Goal: Check status: Check status

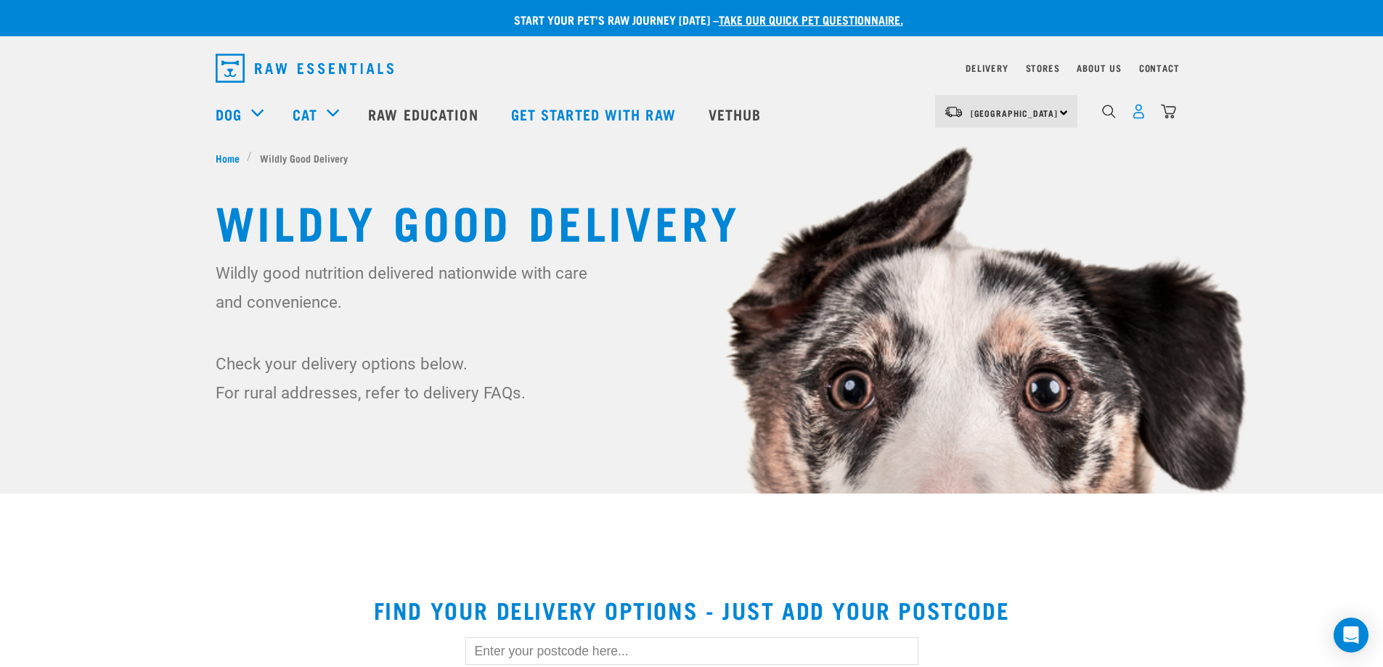
click at [1137, 119] on img "dropdown navigation" at bounding box center [1138, 111] width 15 height 15
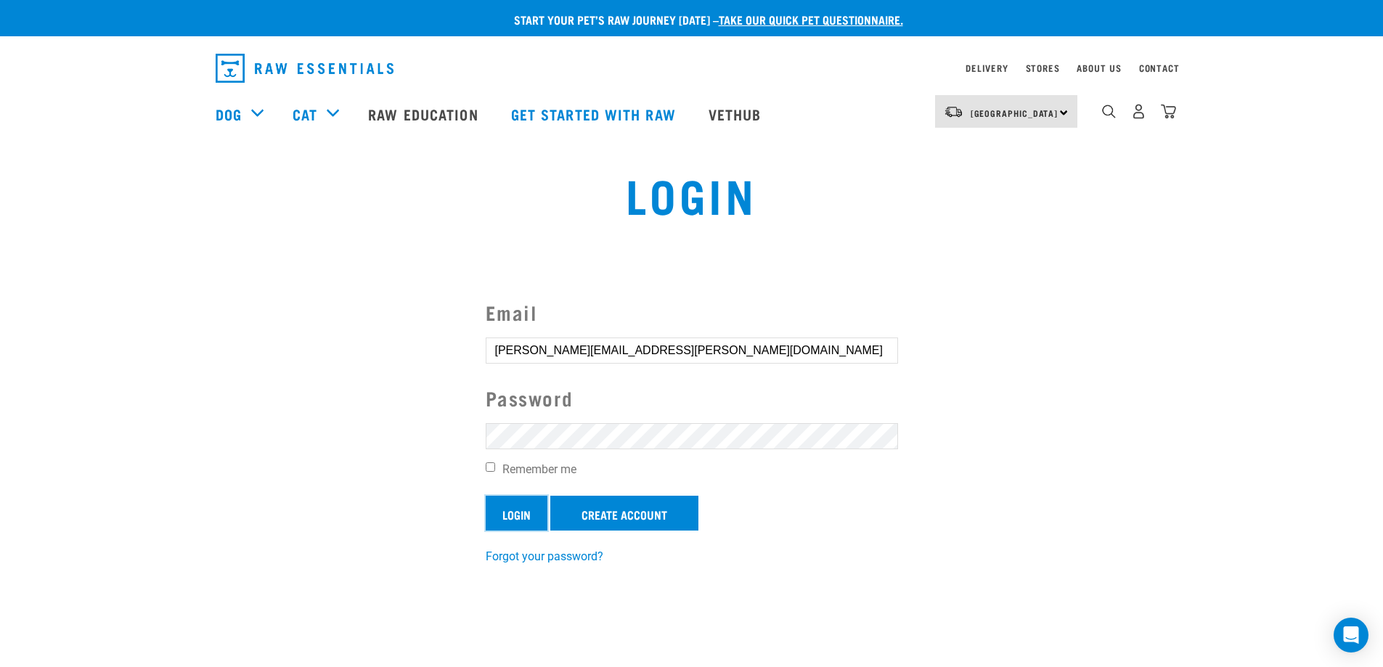
click at [513, 505] on input "Login" at bounding box center [517, 513] width 62 height 35
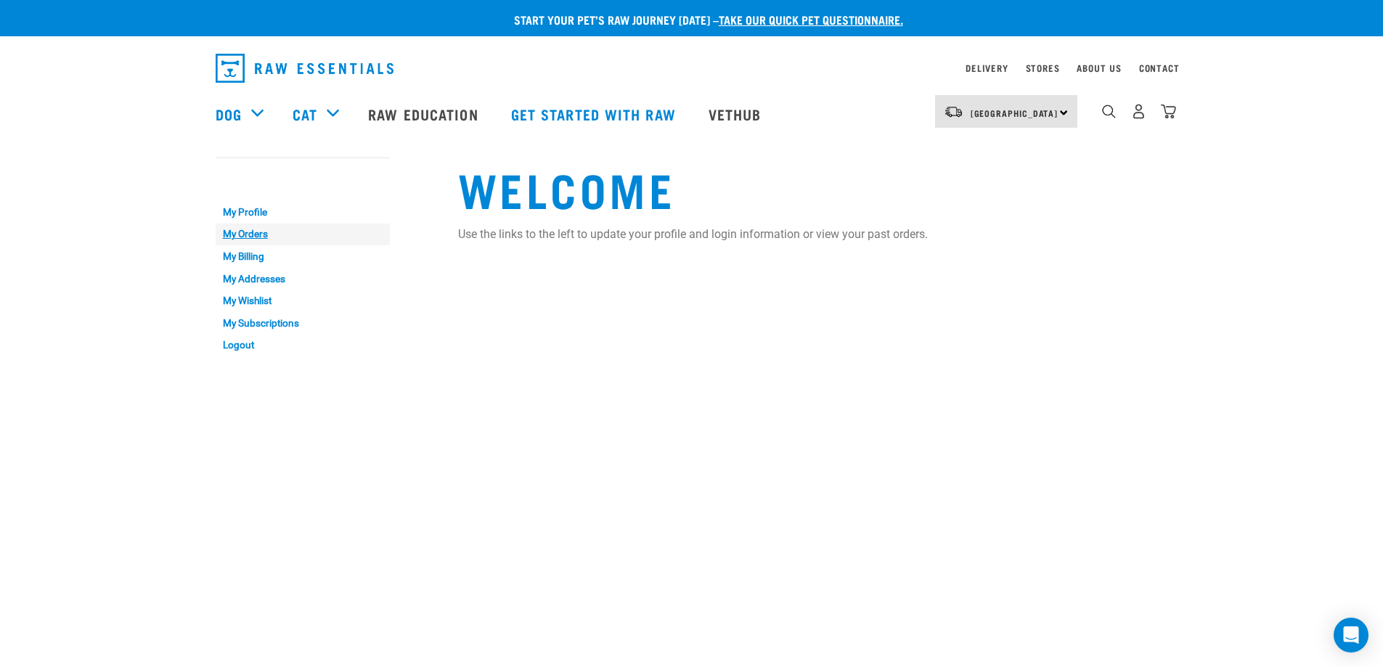
click at [256, 231] on link "My Orders" at bounding box center [303, 235] width 174 height 23
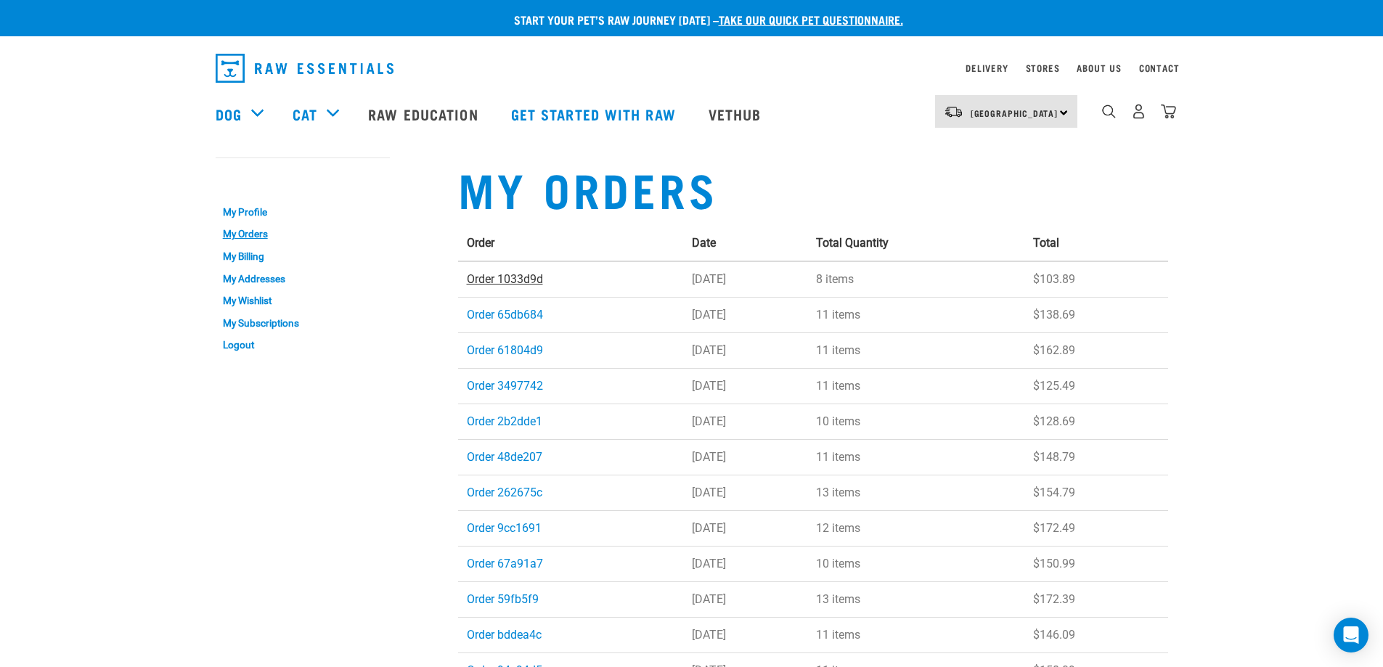
click at [508, 279] on link "Order 1033d9d" at bounding box center [505, 279] width 76 height 14
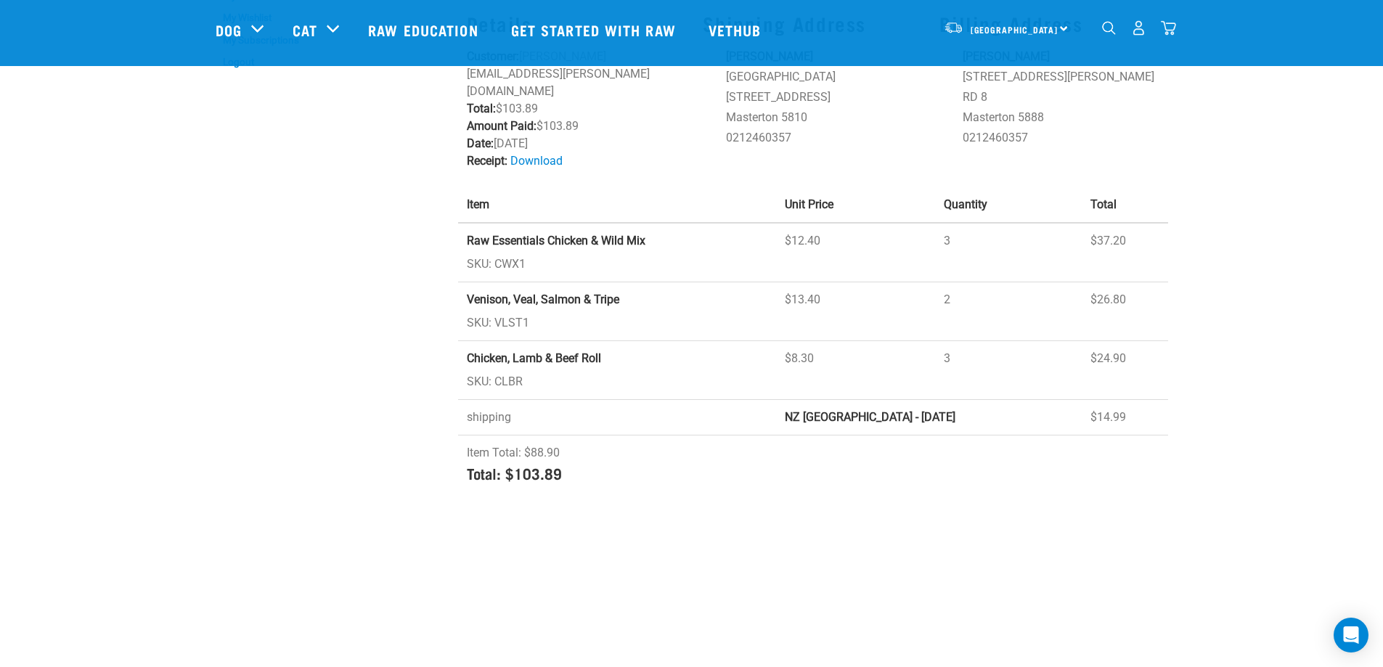
scroll to position [180, 0]
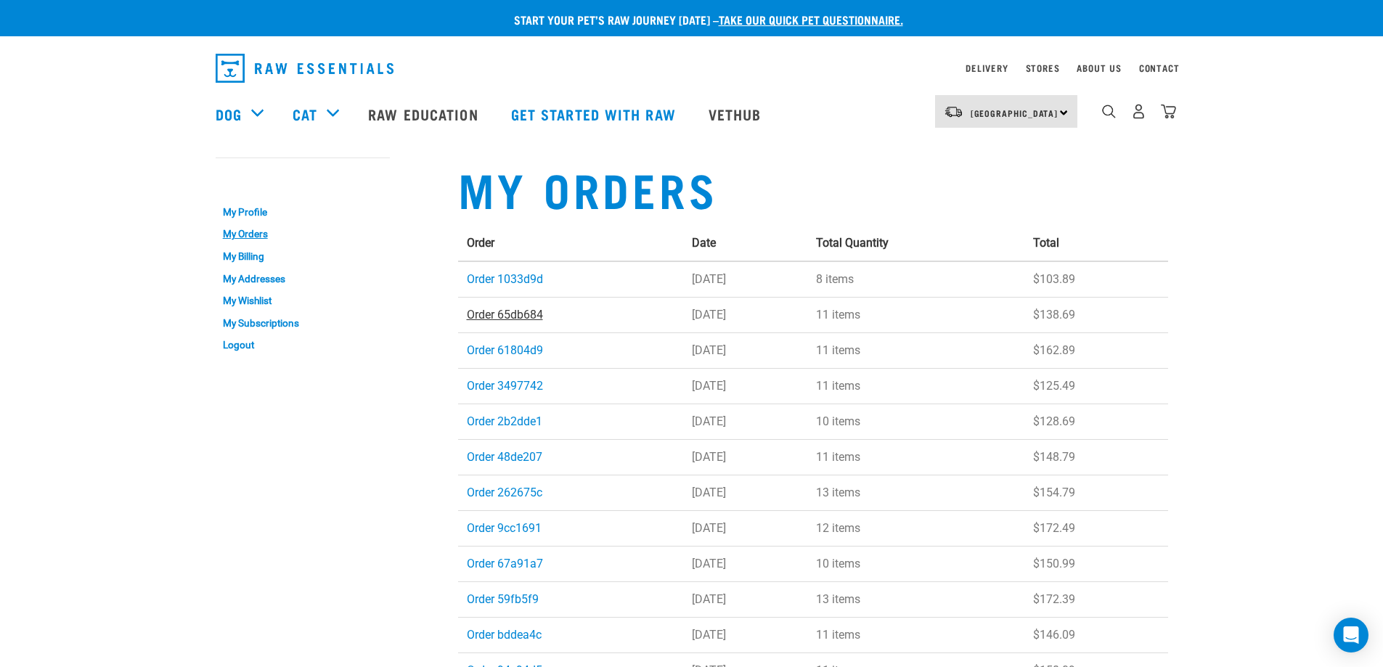
click at [521, 315] on link "Order 65db684" at bounding box center [505, 315] width 76 height 14
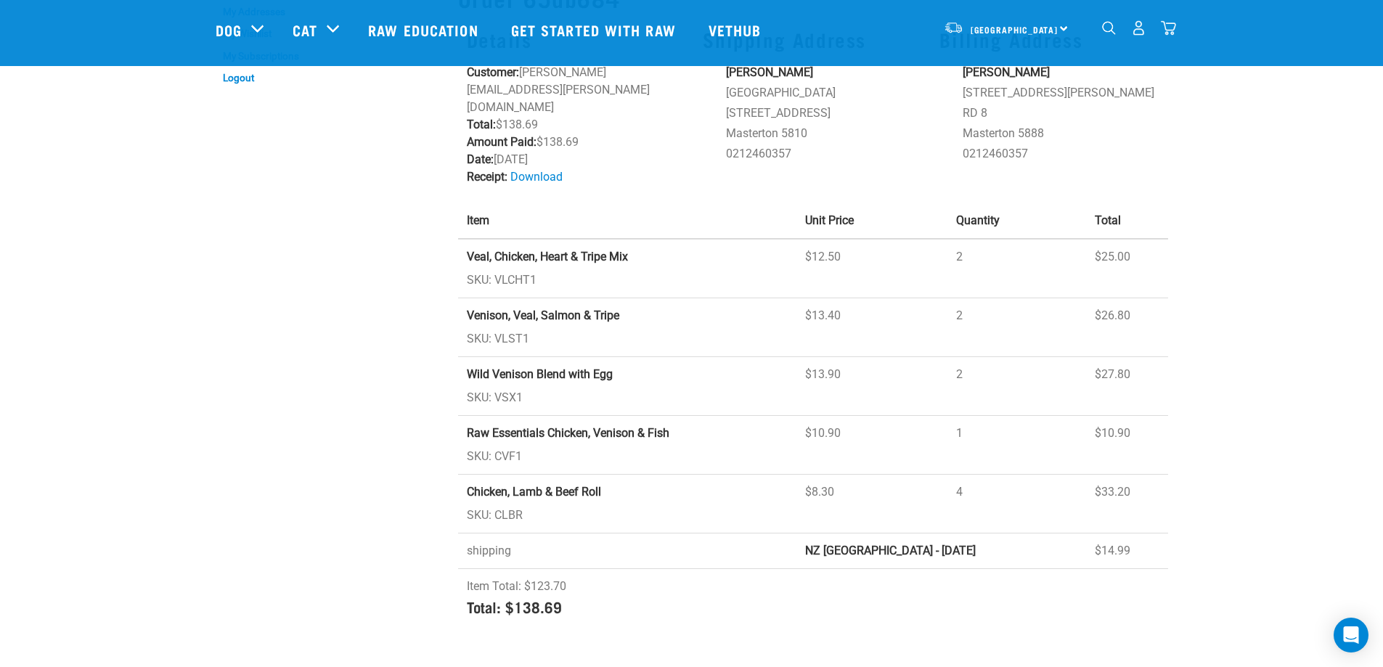
scroll to position [218, 0]
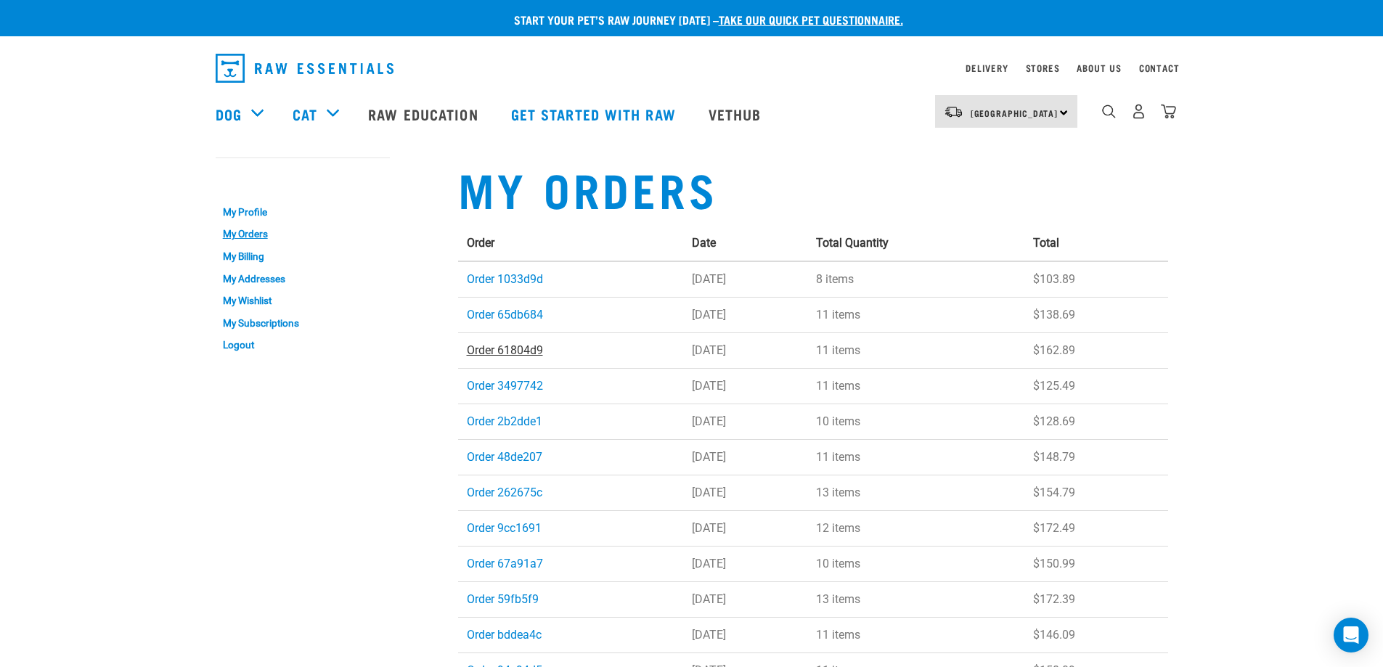
click at [505, 348] on link "Order 61804d9" at bounding box center [505, 350] width 76 height 14
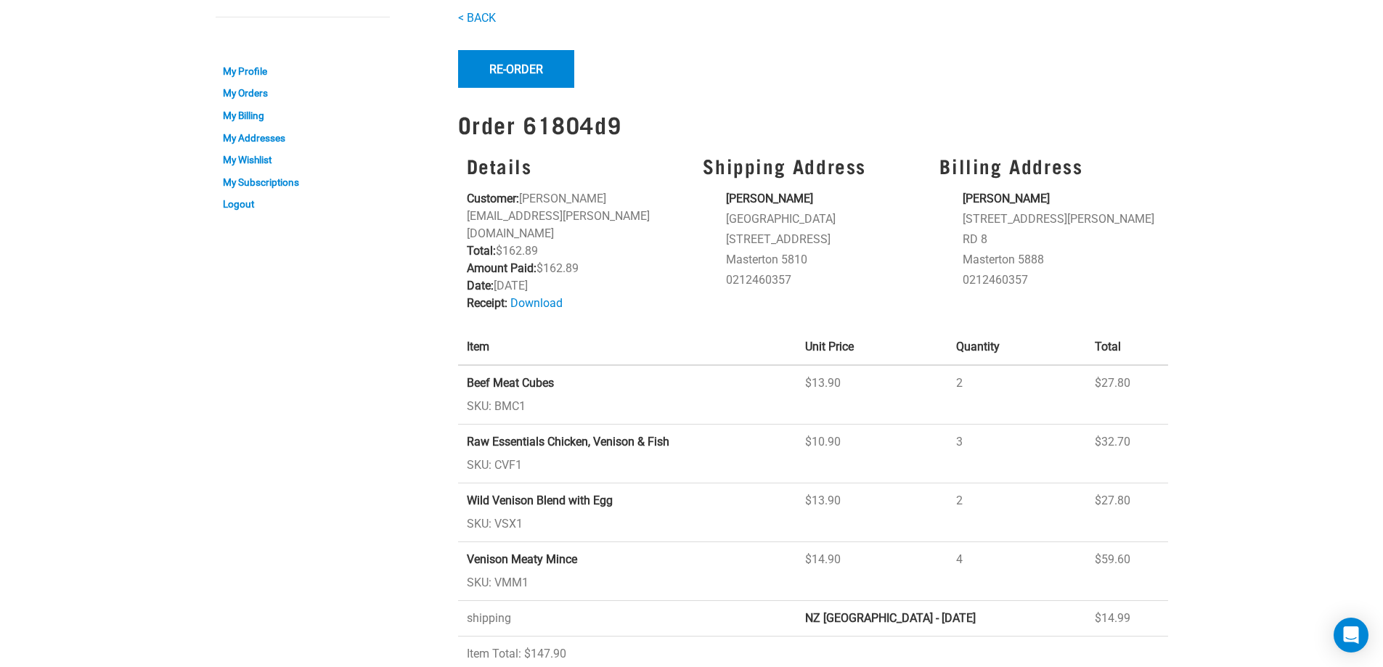
scroll to position [145, 0]
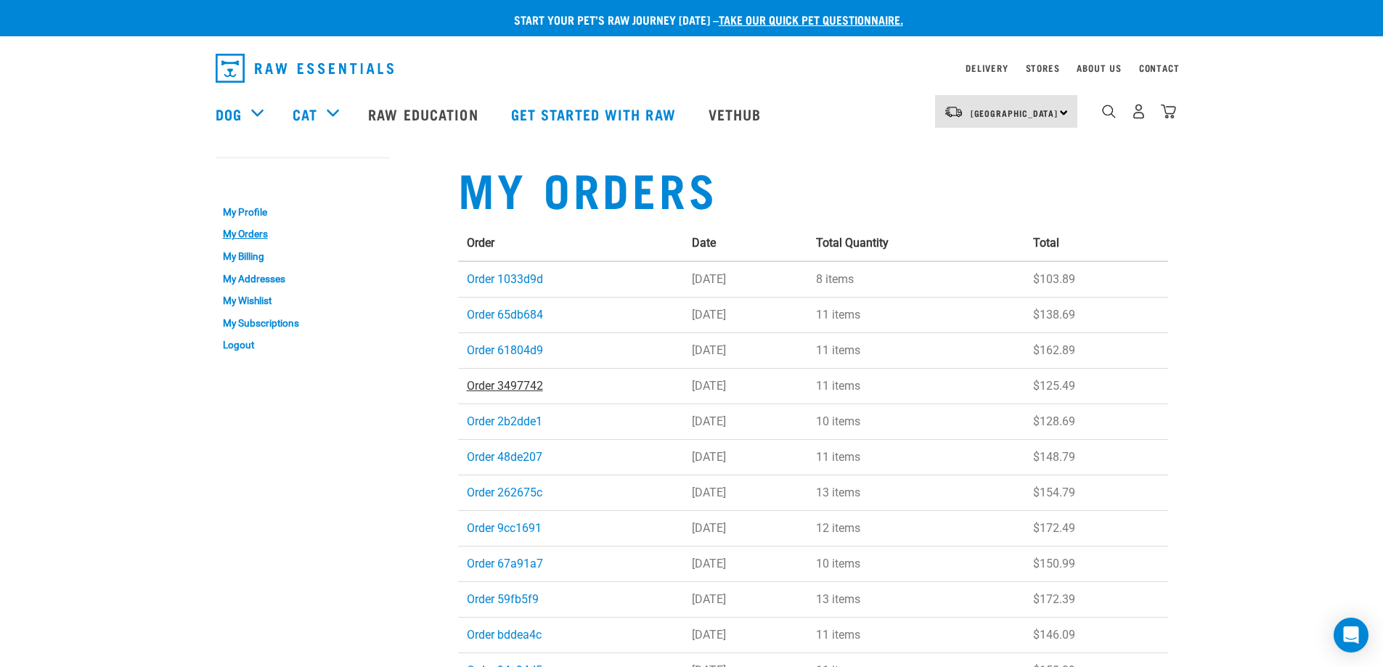
click at [518, 386] on link "Order 3497742" at bounding box center [505, 386] width 76 height 14
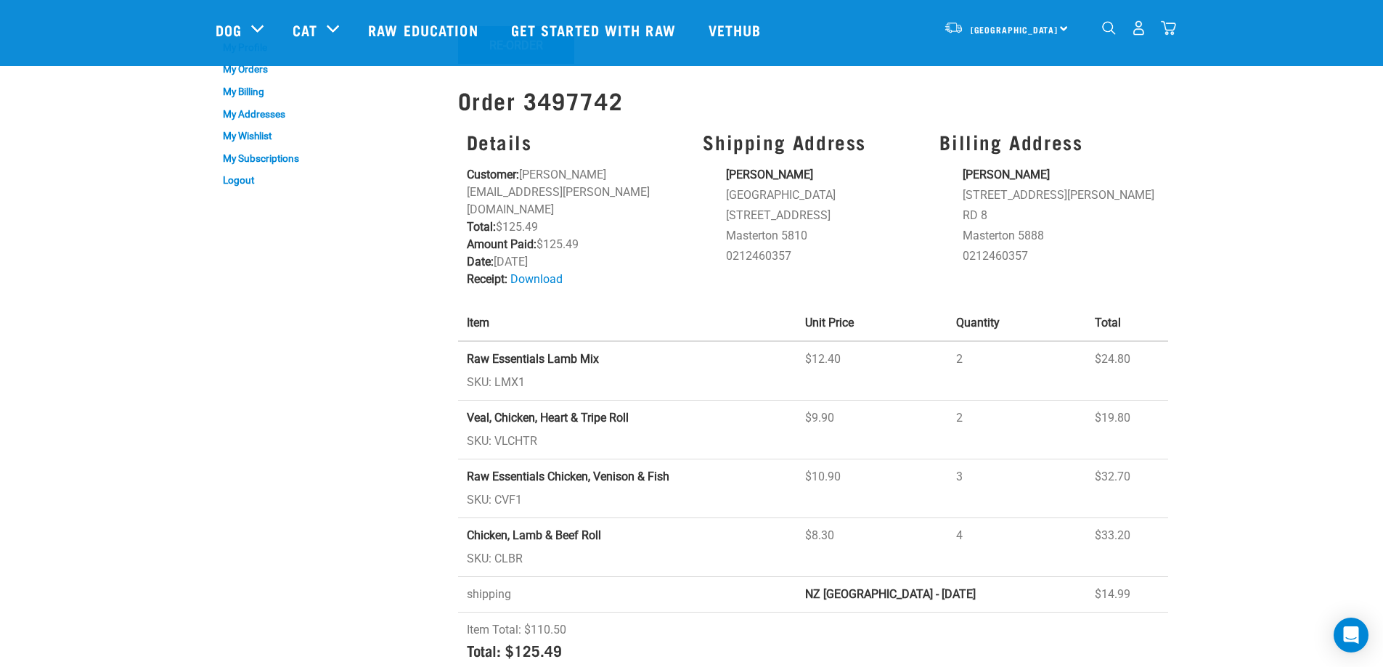
scroll to position [145, 0]
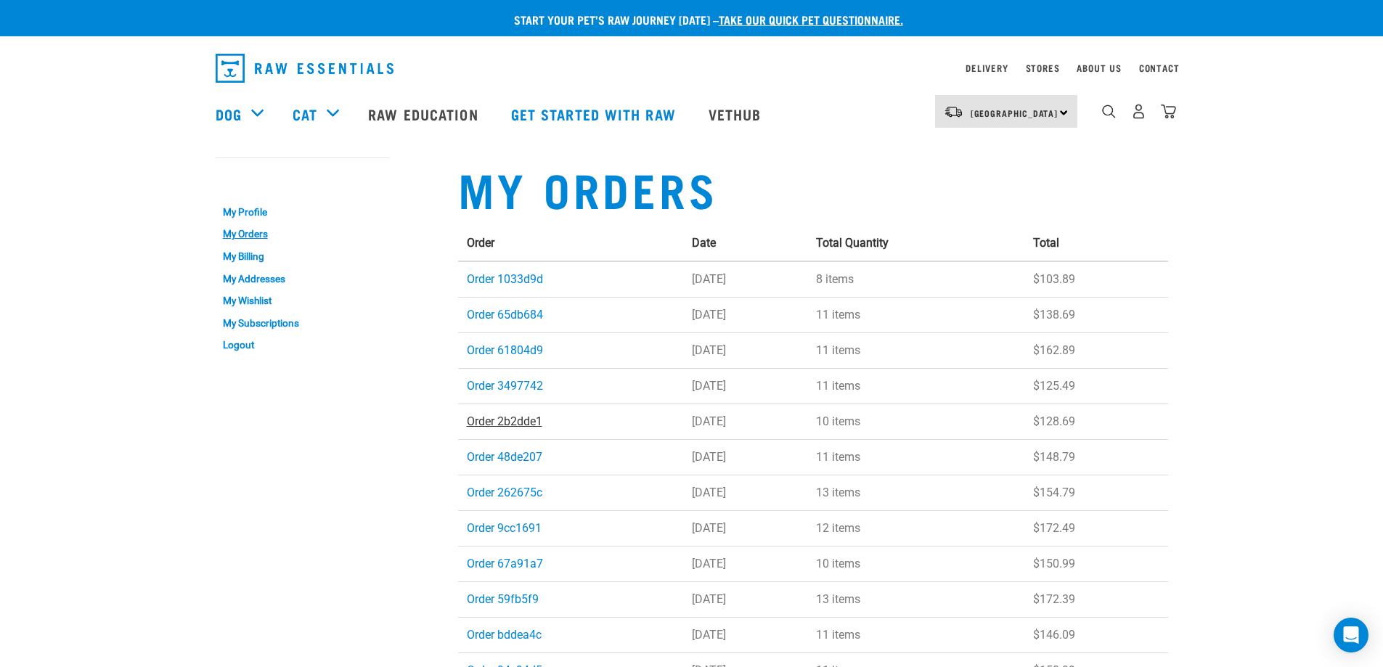
click at [511, 422] on link "Order 2b2dde1" at bounding box center [505, 422] width 76 height 14
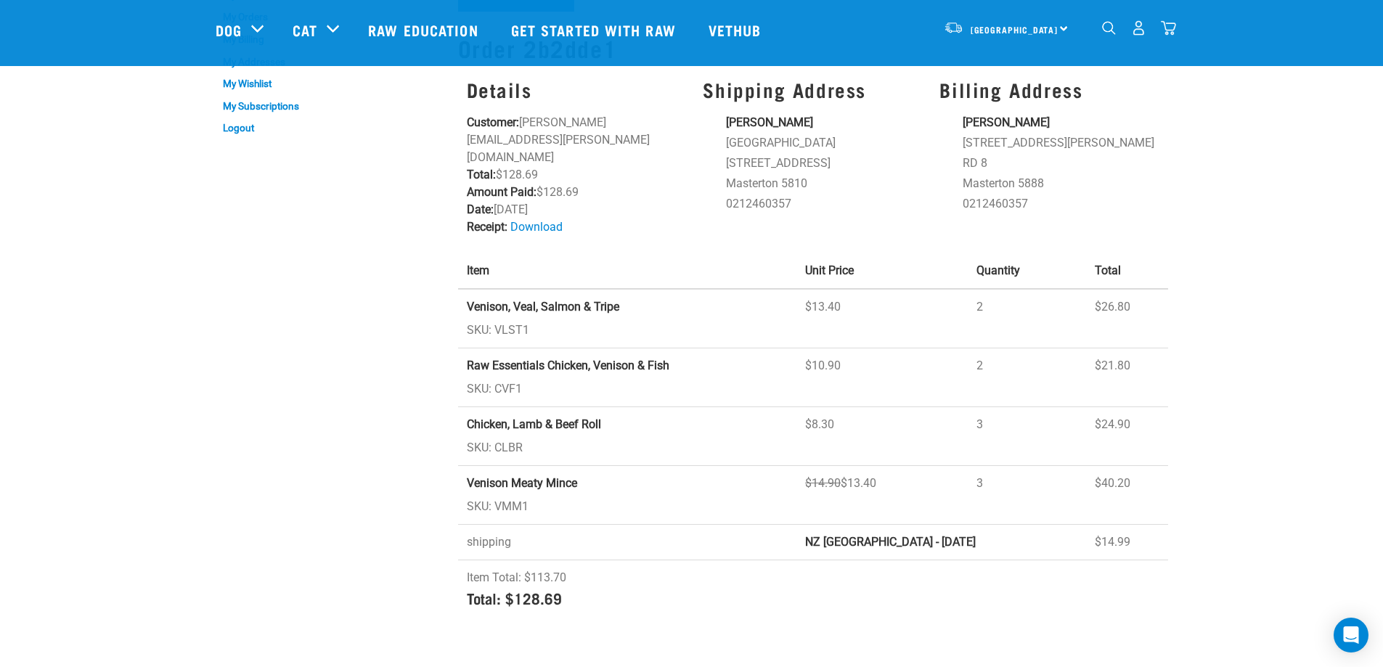
scroll to position [145, 0]
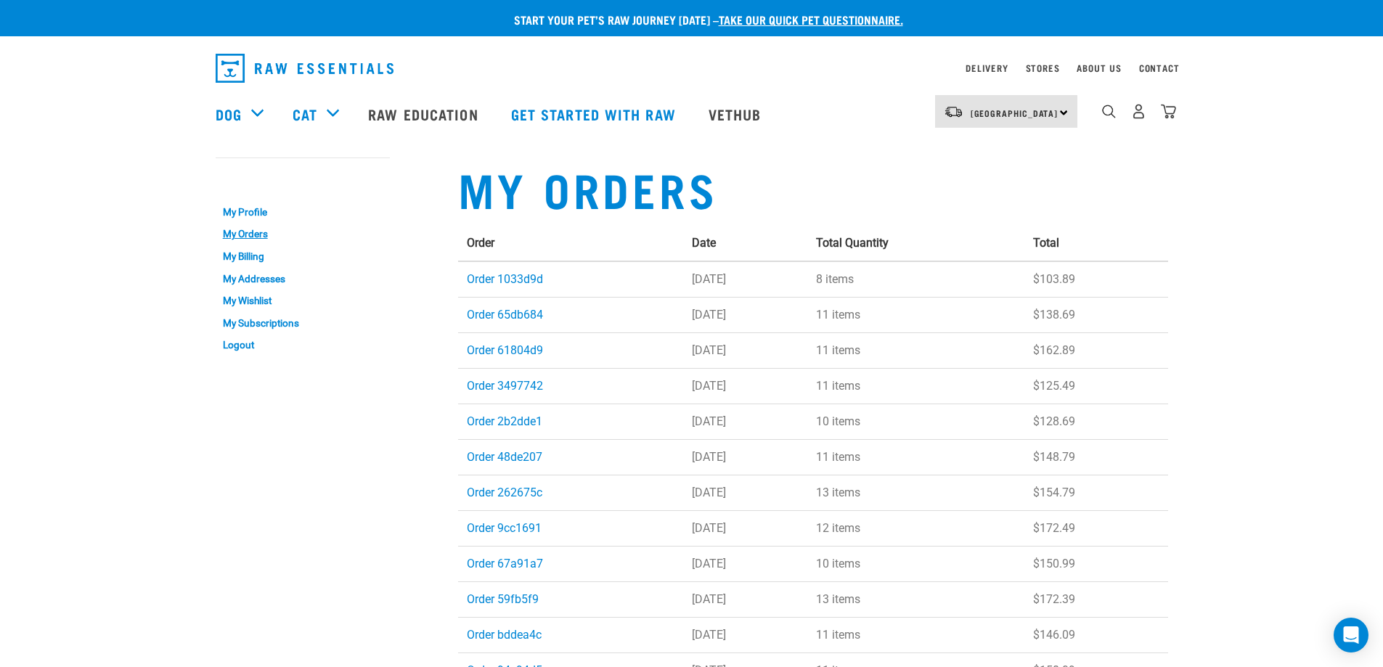
click at [526, 449] on td "Order 48de207" at bounding box center [571, 457] width 226 height 36
click at [526, 458] on link "Order 48de207" at bounding box center [505, 457] width 76 height 14
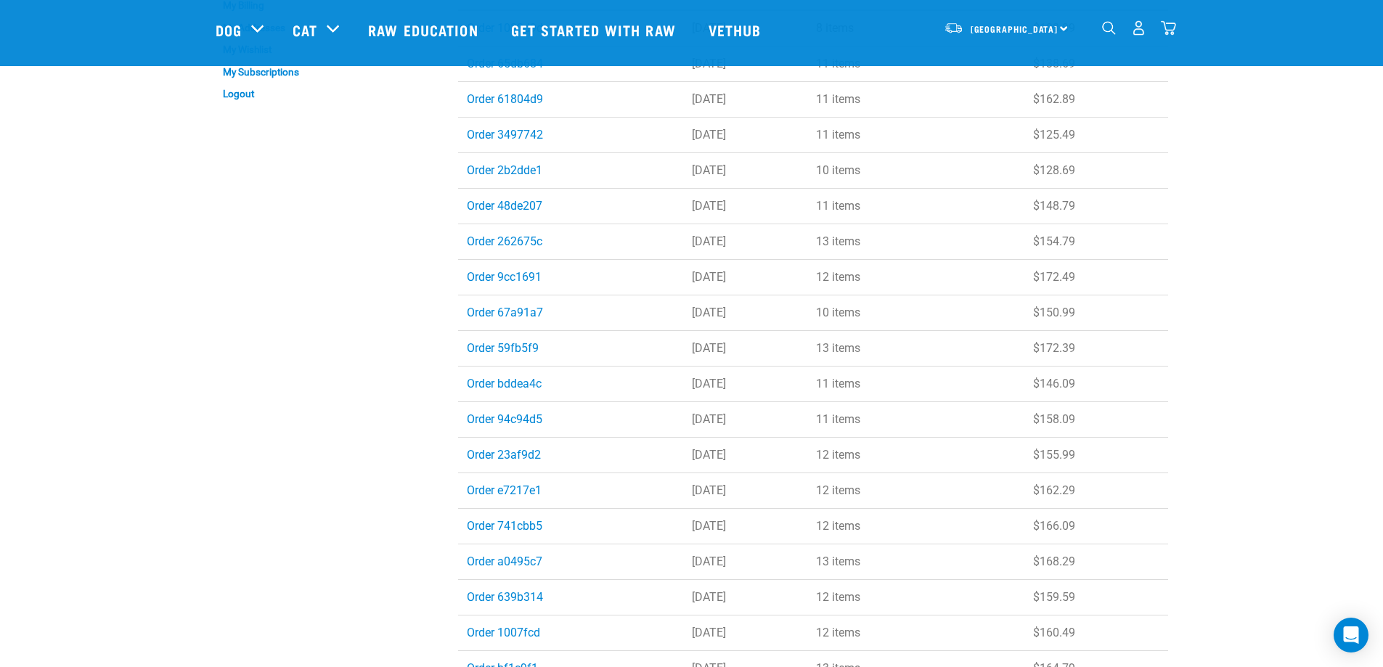
scroll to position [145, 0]
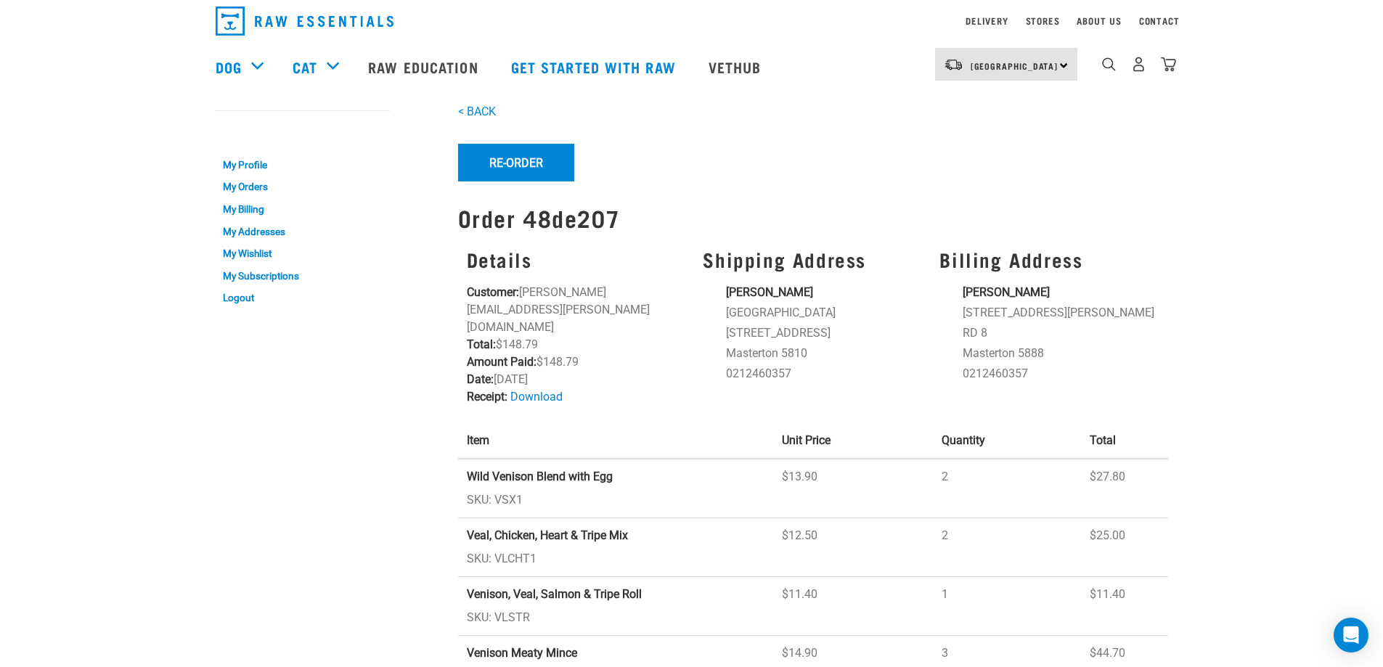
scroll to position [73, 0]
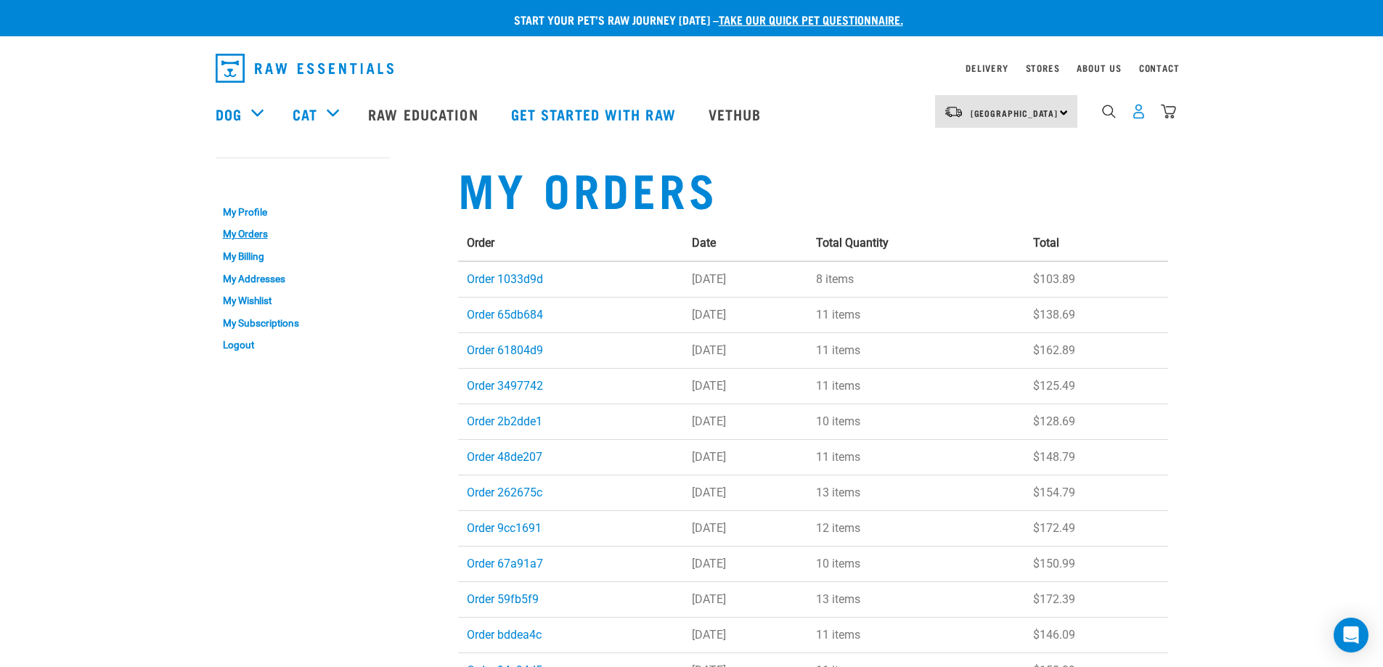
click at [1139, 113] on img "dropdown navigation" at bounding box center [1138, 111] width 15 height 15
